Goal: Information Seeking & Learning: Learn about a topic

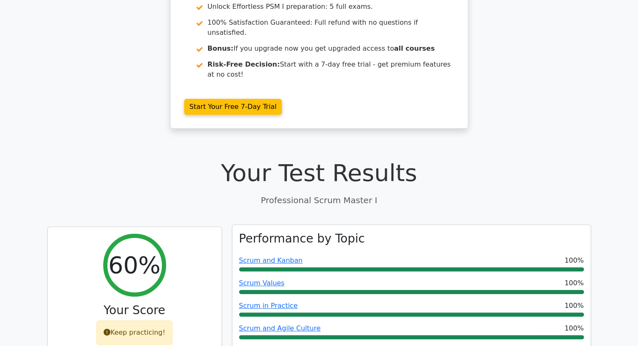
scroll to position [252, 0]
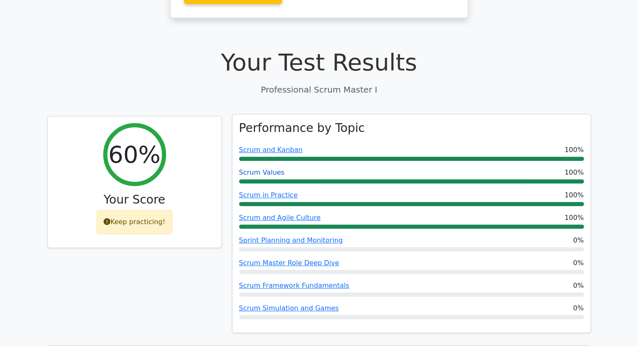
click at [261, 169] on link "Scrum Values" at bounding box center [262, 173] width 46 height 8
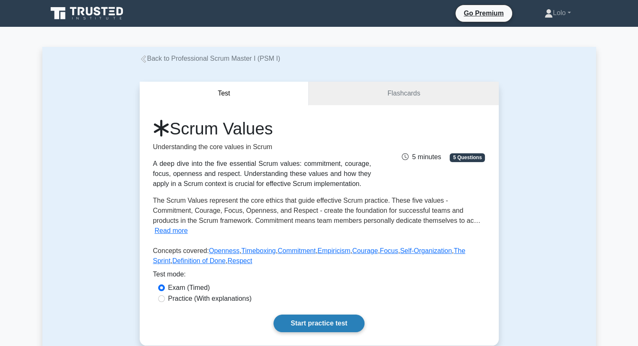
click at [298, 315] on link "Start practice test" at bounding box center [318, 324] width 91 height 18
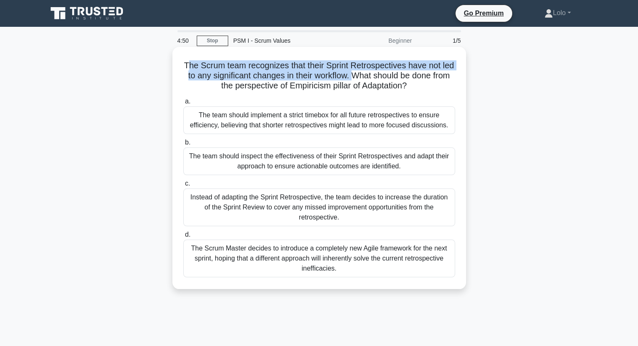
drag, startPoint x: 192, startPoint y: 66, endPoint x: 371, endPoint y: 74, distance: 179.2
click at [371, 74] on h5 "The Scrum team recognizes that their Sprint Retrospectives have not led to any …" at bounding box center [318, 75] width 273 height 31
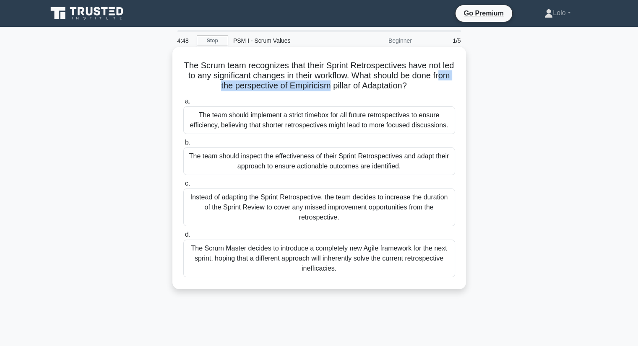
drag, startPoint x: 212, startPoint y: 88, endPoint x: 337, endPoint y: 82, distance: 125.1
click at [337, 82] on h5 "The Scrum team recognizes that their Sprint Retrospectives have not led to any …" at bounding box center [318, 75] width 273 height 31
drag, startPoint x: 244, startPoint y: 155, endPoint x: 410, endPoint y: 171, distance: 166.4
click at [410, 171] on div "The team should inspect the effectiveness of their Sprint Retrospectives and ad…" at bounding box center [319, 162] width 272 height 28
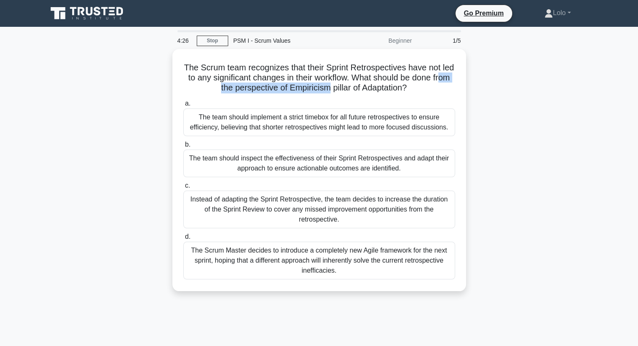
click at [490, 166] on div "The Scrum team recognizes that their Sprint Retrospectives have not led to any …" at bounding box center [318, 175] width 553 height 252
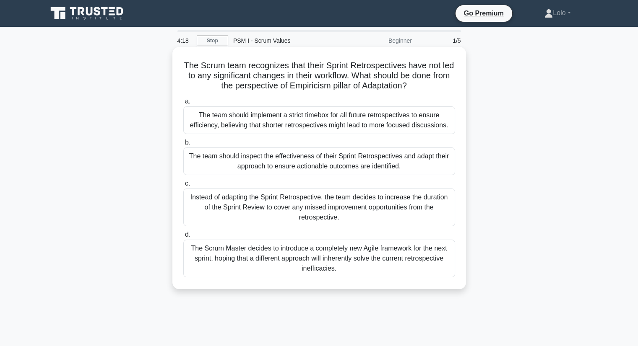
click at [295, 163] on div "The team should inspect the effectiveness of their Sprint Retrospectives and ad…" at bounding box center [319, 162] width 272 height 28
click at [183, 146] on input "b. The team should inspect the effectiveness of their Sprint Retrospectives and…" at bounding box center [183, 142] width 0 height 5
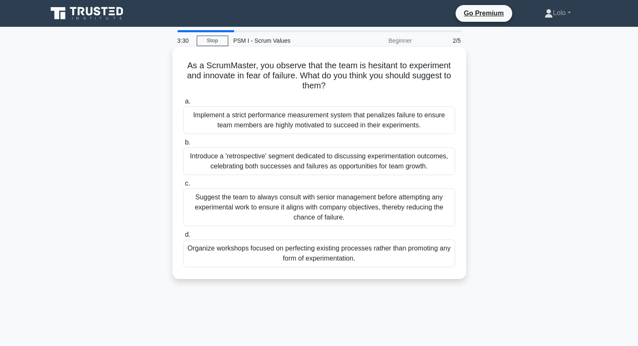
click at [381, 163] on div "Introduce a 'retrospective' segment dedicated to discussing experimentation out…" at bounding box center [319, 162] width 272 height 28
click at [183, 146] on input "b. Introduce a 'retrospective' segment dedicated to discussing experimentation …" at bounding box center [183, 142] width 0 height 5
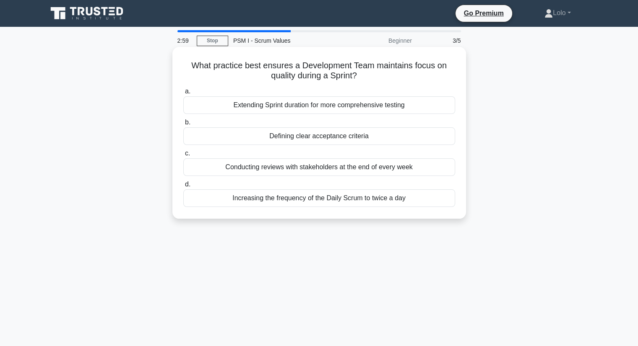
click at [351, 137] on div "Defining clear acceptance criteria" at bounding box center [319, 136] width 272 height 18
click at [183, 125] on input "b. Defining clear acceptance criteria" at bounding box center [183, 122] width 0 height 5
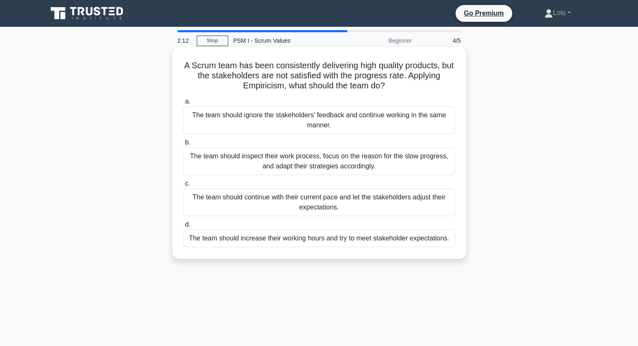
click at [351, 168] on div "The team should inspect their work process, focus on the reason for the slow pr…" at bounding box center [319, 162] width 272 height 28
click at [183, 146] on input "b. The team should inspect their work process, focus on the reason for the slow…" at bounding box center [183, 142] width 0 height 5
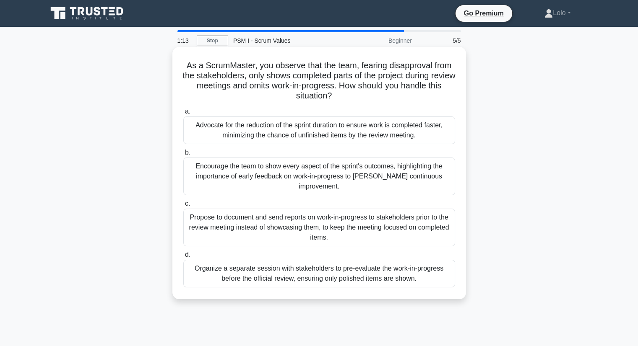
click at [393, 172] on div "Encourage the team to show every aspect of the sprint's outcomes, highlighting …" at bounding box center [319, 177] width 272 height 38
click at [183, 156] on input "b. Encourage the team to show every aspect of the sprint's outcomes, highlighti…" at bounding box center [183, 152] width 0 height 5
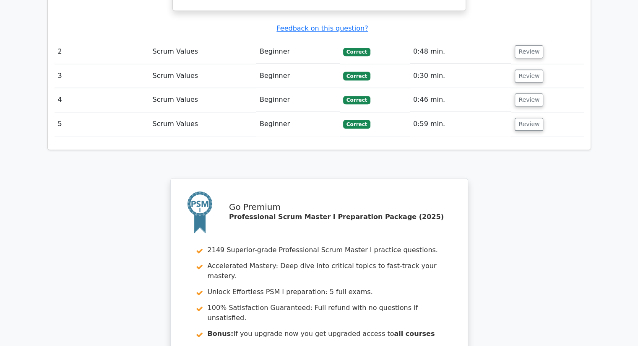
scroll to position [1199, 0]
